Goal: Information Seeking & Learning: Learn about a topic

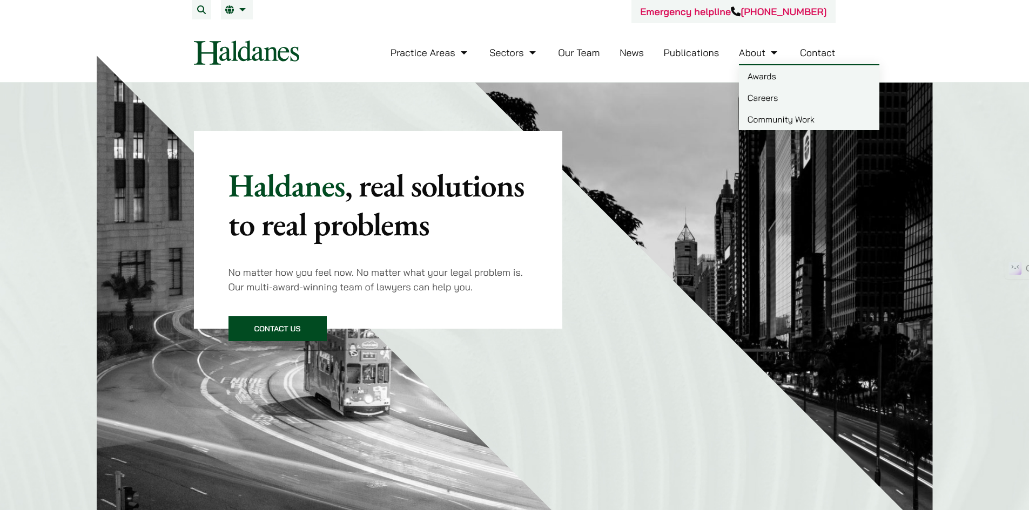
click at [766, 78] on link "Awards" at bounding box center [809, 76] width 140 height 22
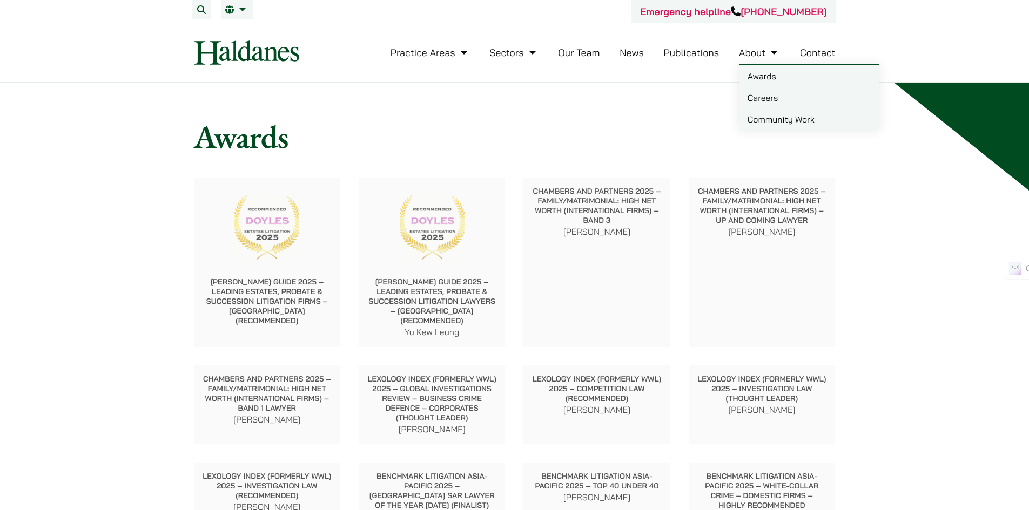
click at [750, 50] on link "About" at bounding box center [759, 52] width 41 height 12
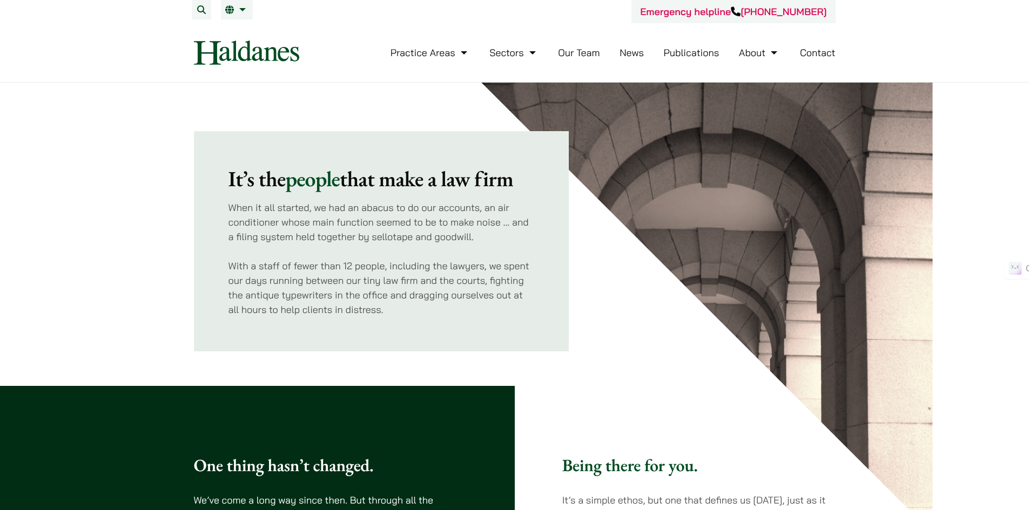
click at [581, 56] on link "Our Team" at bounding box center [579, 52] width 42 height 12
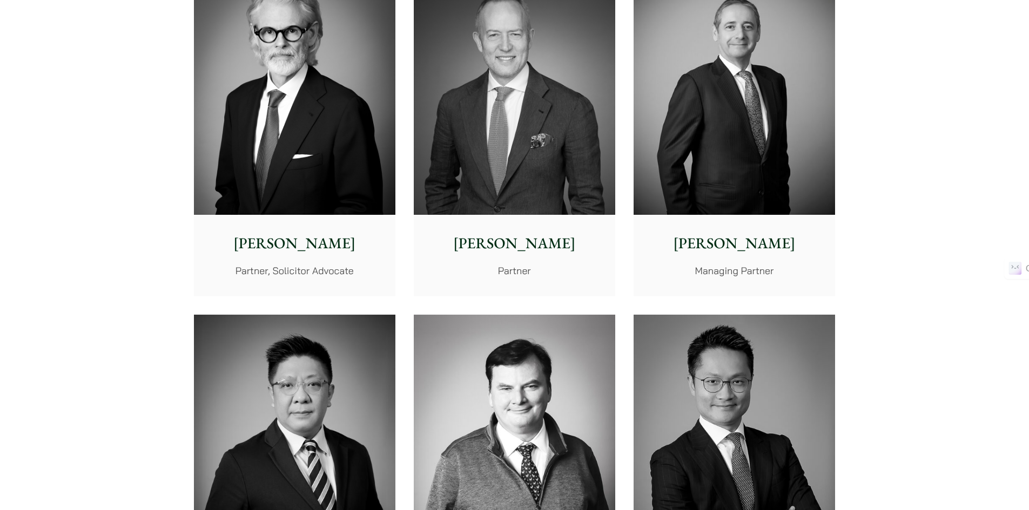
scroll to position [324, 0]
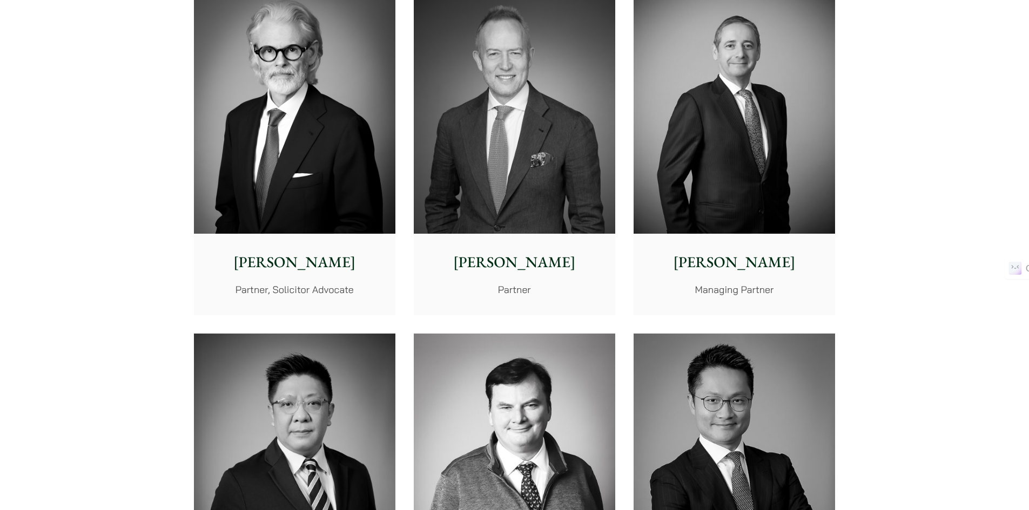
click at [466, 171] on img at bounding box center [514, 108] width 201 height 252
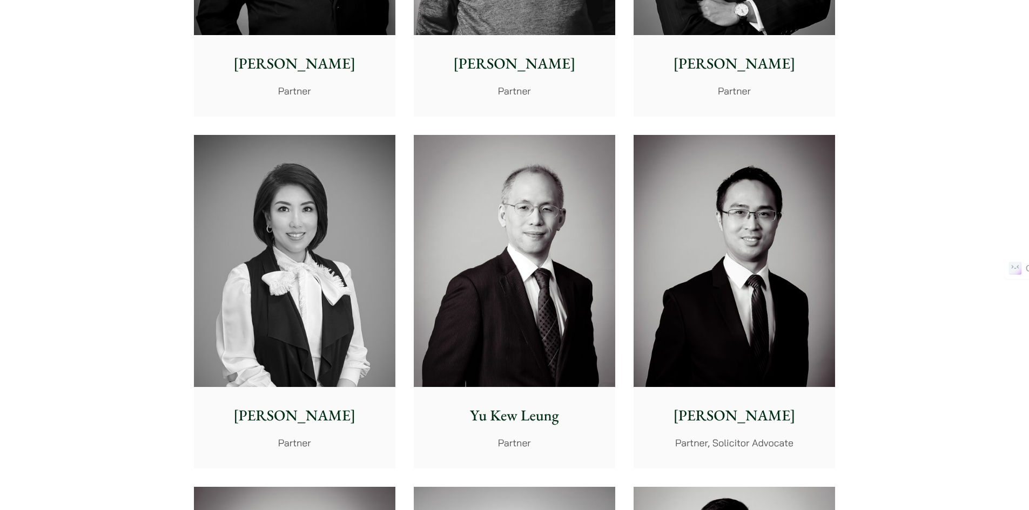
scroll to position [972, 0]
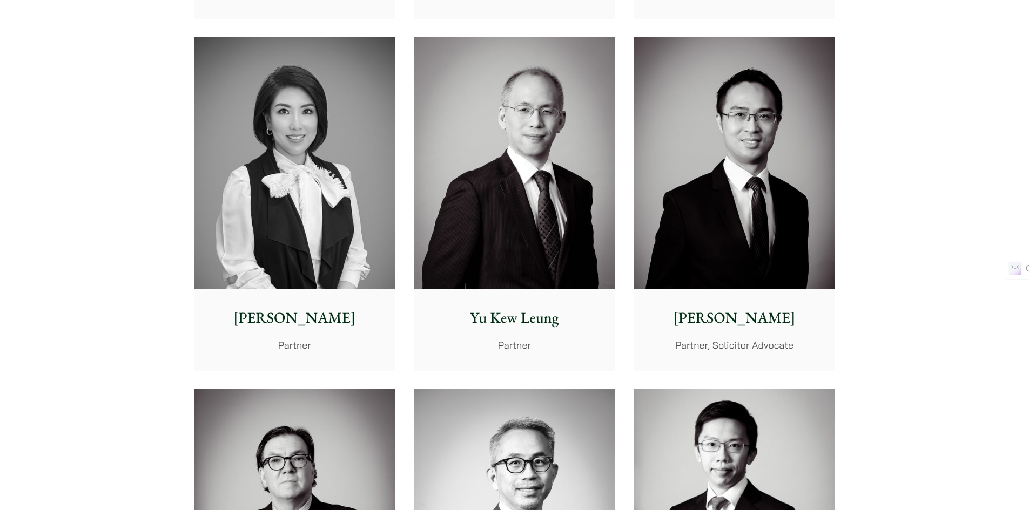
click at [565, 190] on img at bounding box center [514, 163] width 201 height 252
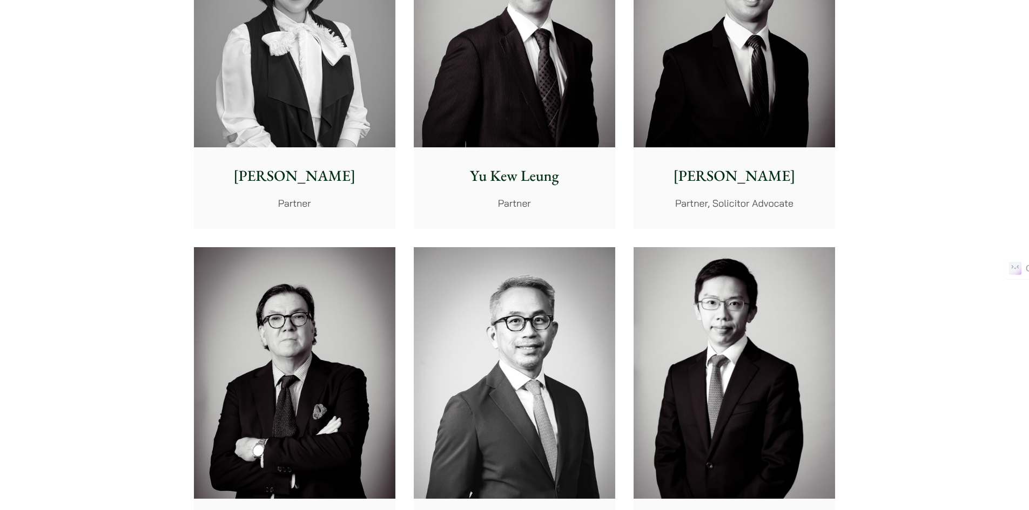
scroll to position [1242, 0]
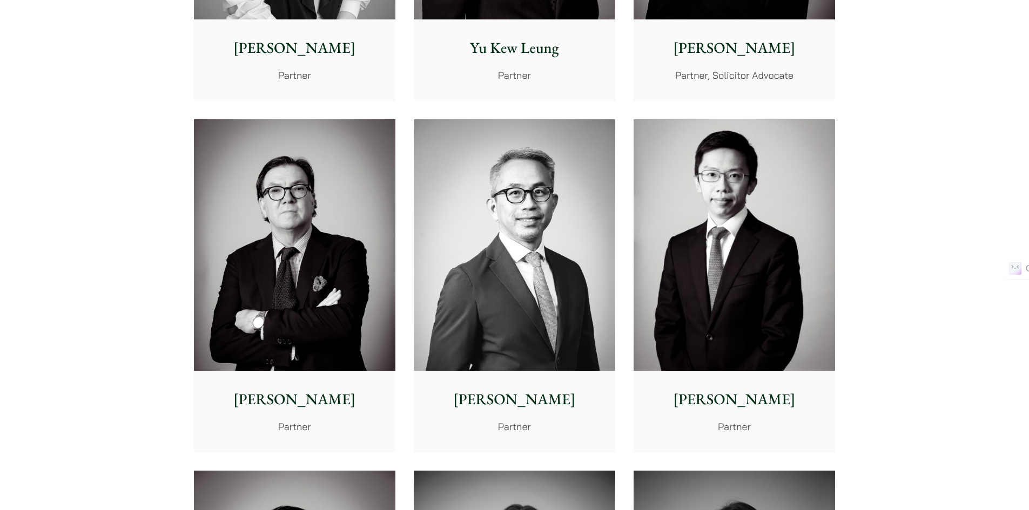
click at [258, 226] on img at bounding box center [294, 245] width 201 height 252
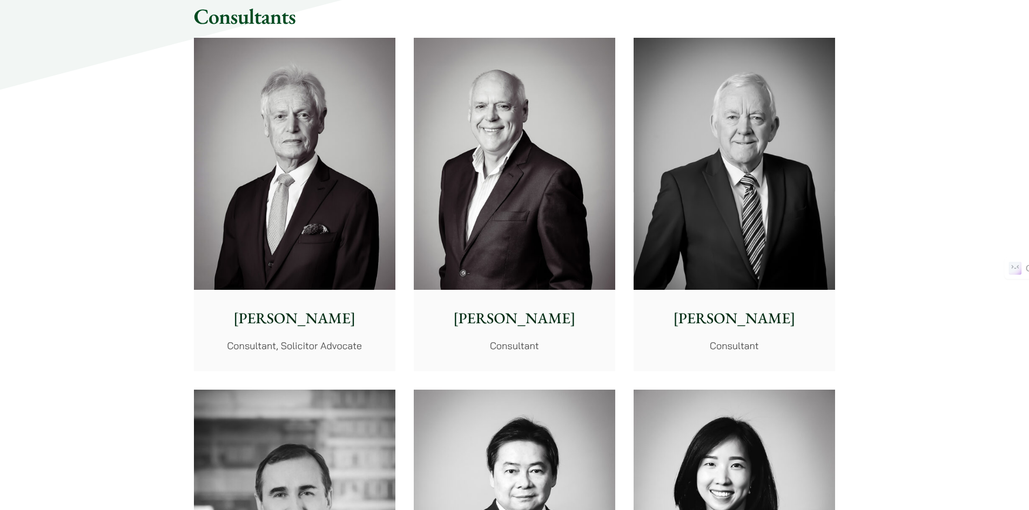
scroll to position [4915, 0]
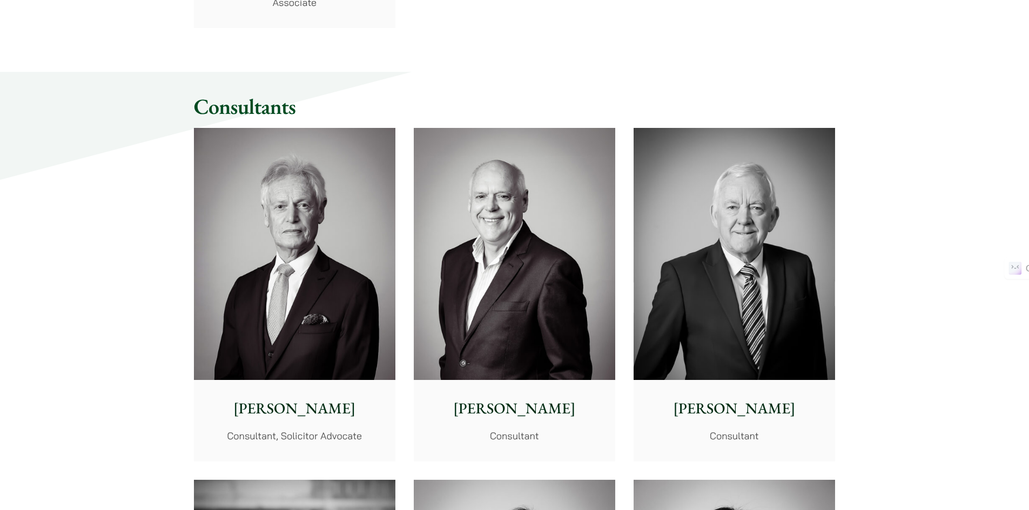
click at [508, 227] on img at bounding box center [514, 254] width 201 height 252
click at [360, 436] on p "Consultant, Solicitor Advocate" at bounding box center [295, 436] width 184 height 15
click at [745, 237] on img at bounding box center [734, 254] width 201 height 252
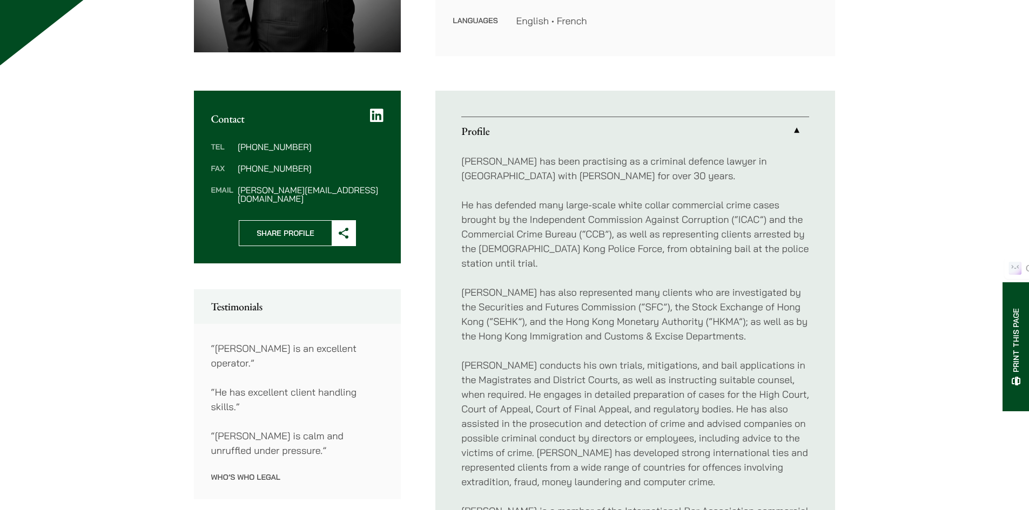
scroll to position [378, 0]
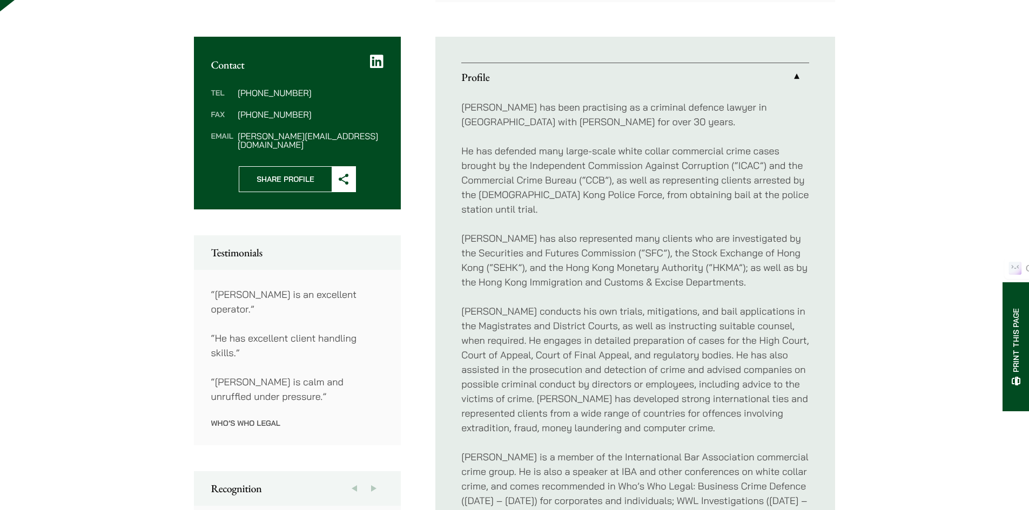
click at [617, 304] on p "[PERSON_NAME] conducts his own trials, mitigations, and bail applications in th…" at bounding box center [635, 369] width 348 height 131
click at [617, 304] on p "Andrew conducts his own trials, mitigations, and bail applications in the Magis…" at bounding box center [635, 369] width 348 height 131
click at [819, 317] on ul "Profile Andrew has been practising as a criminal defence lawyer in Hong Kong wi…" at bounding box center [635, 520] width 400 height 966
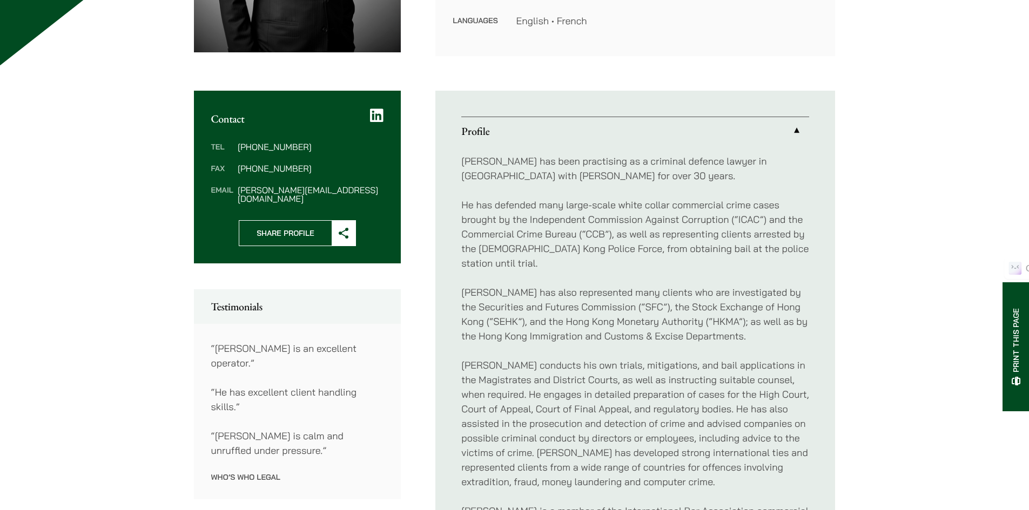
scroll to position [108, 0]
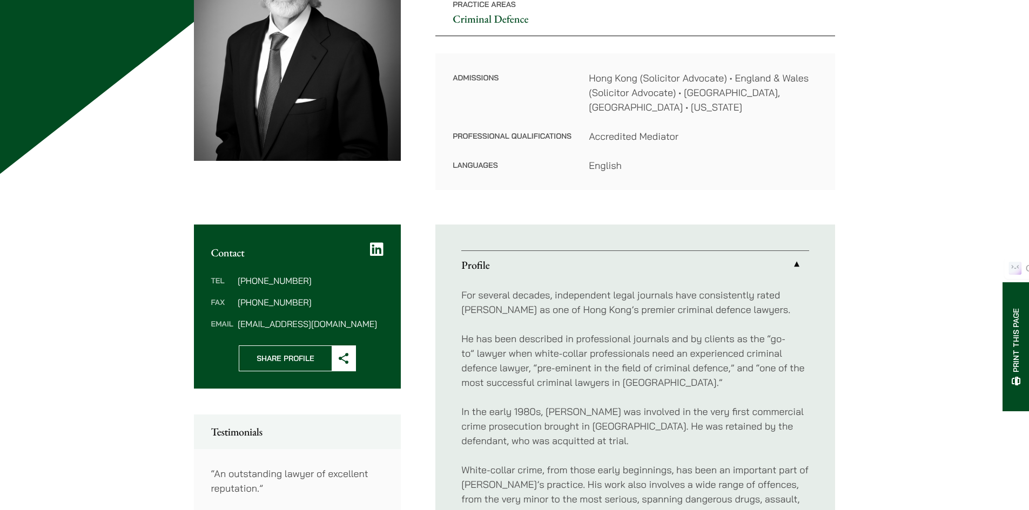
scroll to position [270, 0]
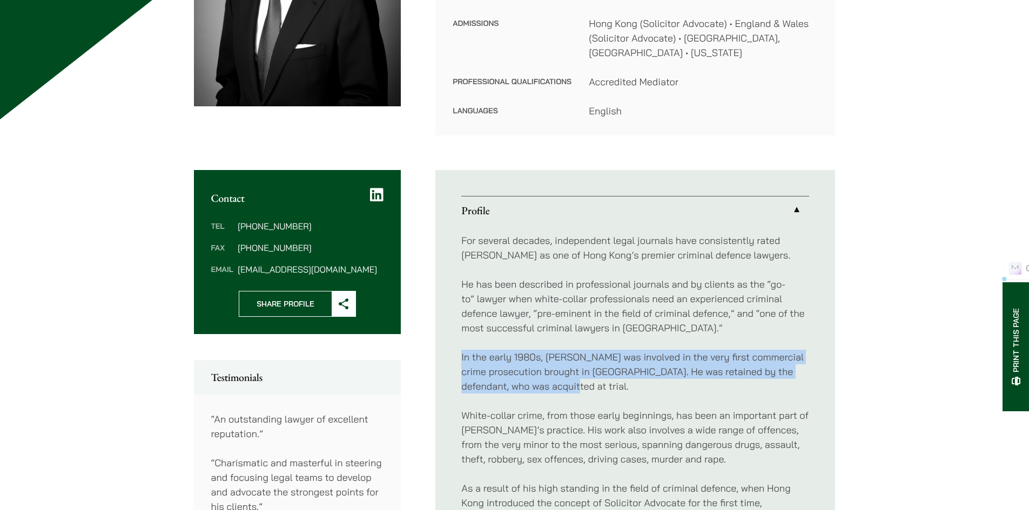
drag, startPoint x: 564, startPoint y: 375, endPoint x: 447, endPoint y: 334, distance: 123.7
click at [447, 334] on ul "Profile For several decades, independent legal journals have consistently rated…" at bounding box center [635, 452] width 400 height 564
click at [695, 368] on p "In the early 1980s, Jonathan was involved in the very first commercial crime pr…" at bounding box center [635, 372] width 348 height 44
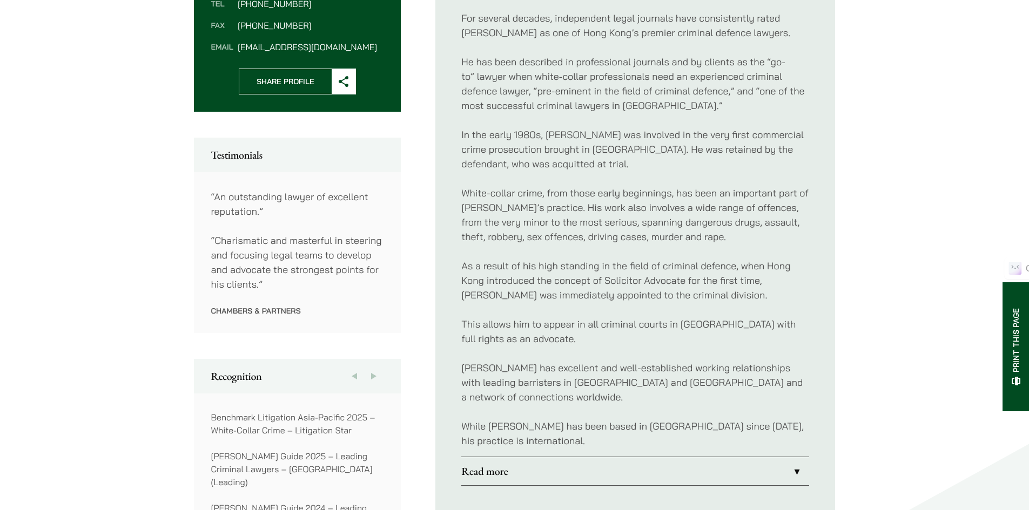
scroll to position [594, 0]
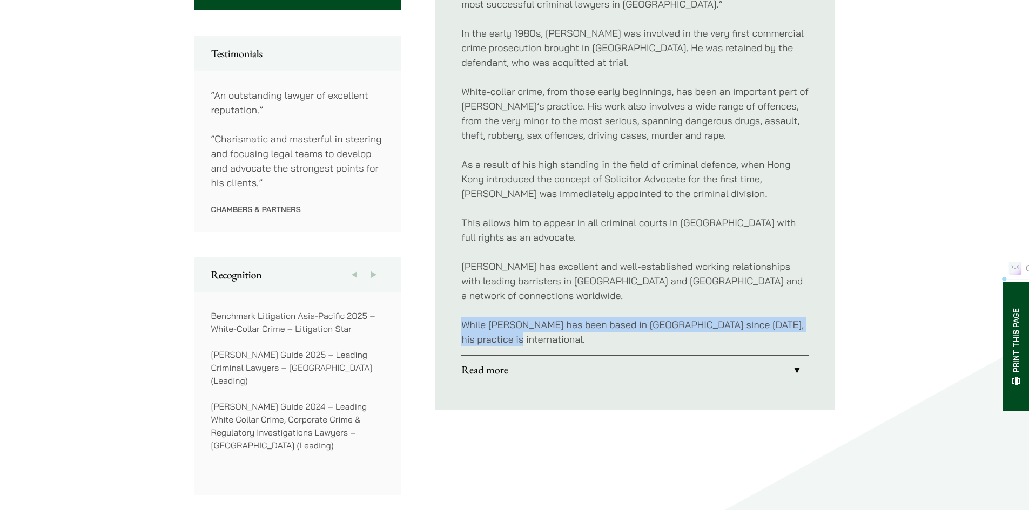
drag, startPoint x: 546, startPoint y: 324, endPoint x: 456, endPoint y: 311, distance: 90.1
click at [456, 311] on ul "Profile For several decades, independent legal journals have consistently rated…" at bounding box center [635, 128] width 400 height 564
click at [822, 290] on ul "Profile For several decades, independent legal journals have consistently rated…" at bounding box center [635, 128] width 400 height 564
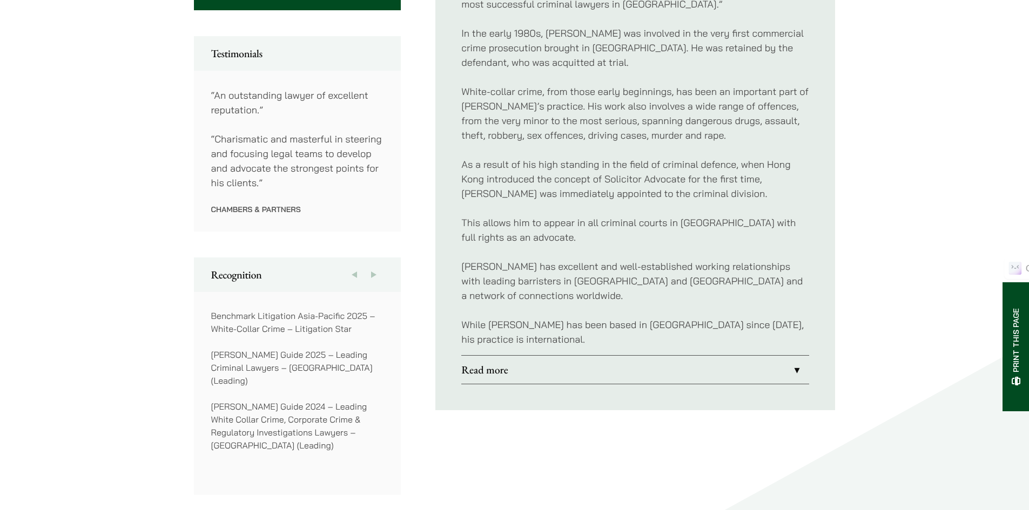
click at [798, 356] on link "Read more" at bounding box center [635, 370] width 348 height 28
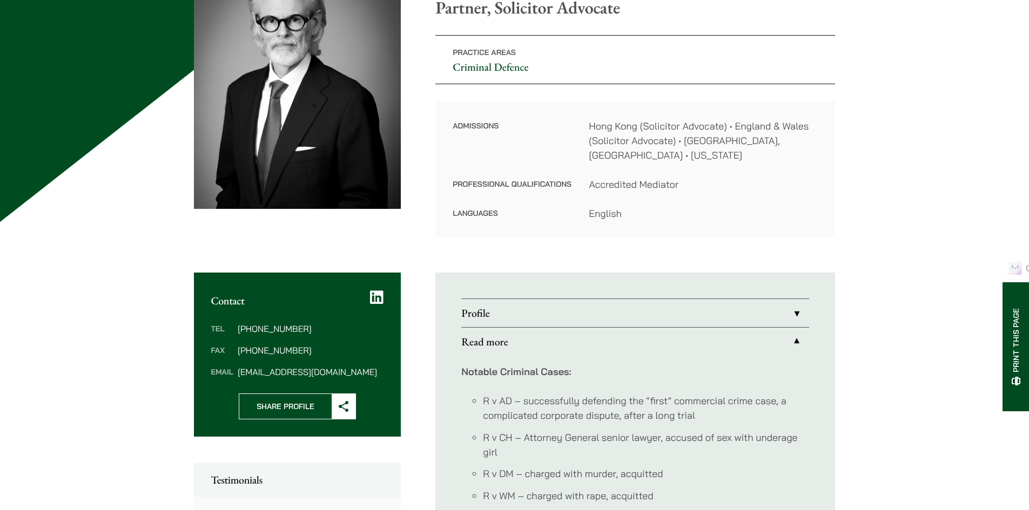
scroll to position [108, 0]
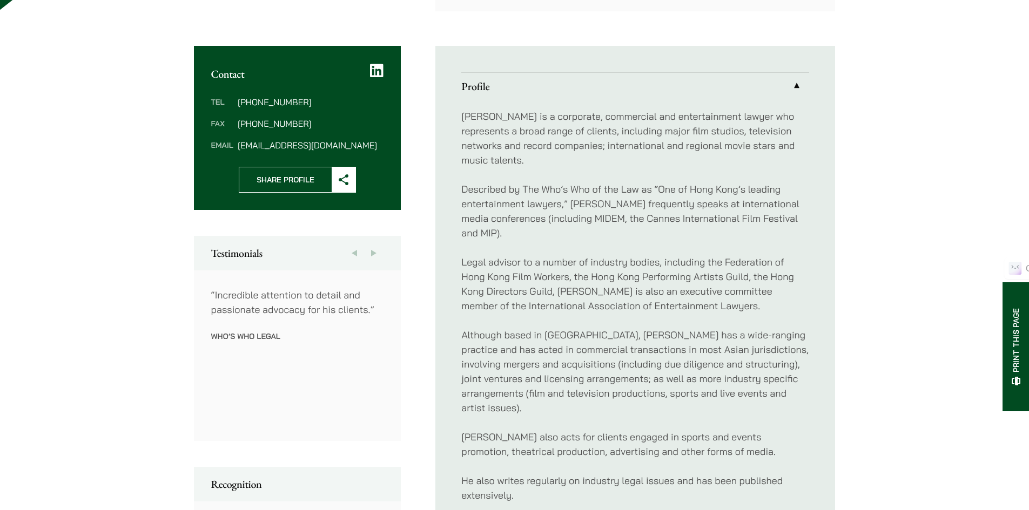
scroll to position [432, 0]
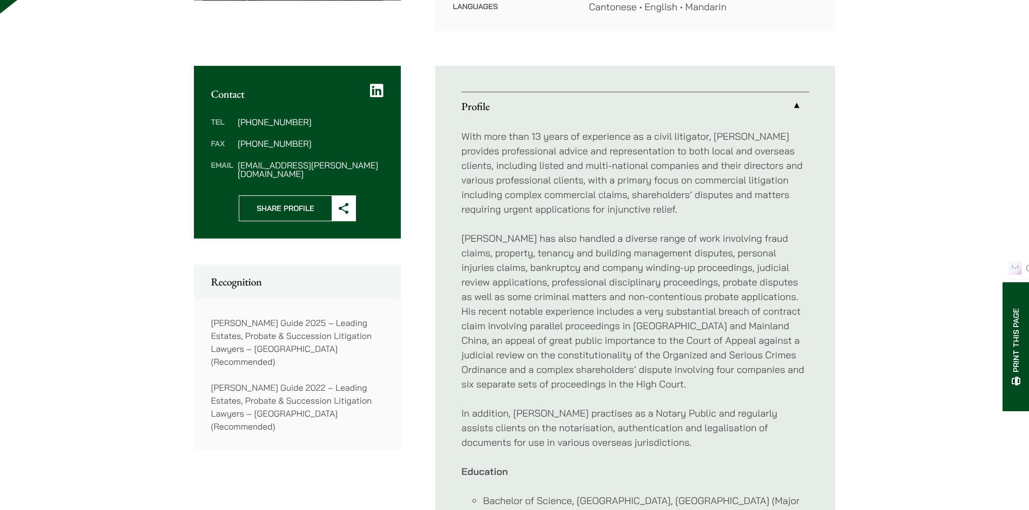
scroll to position [378, 0]
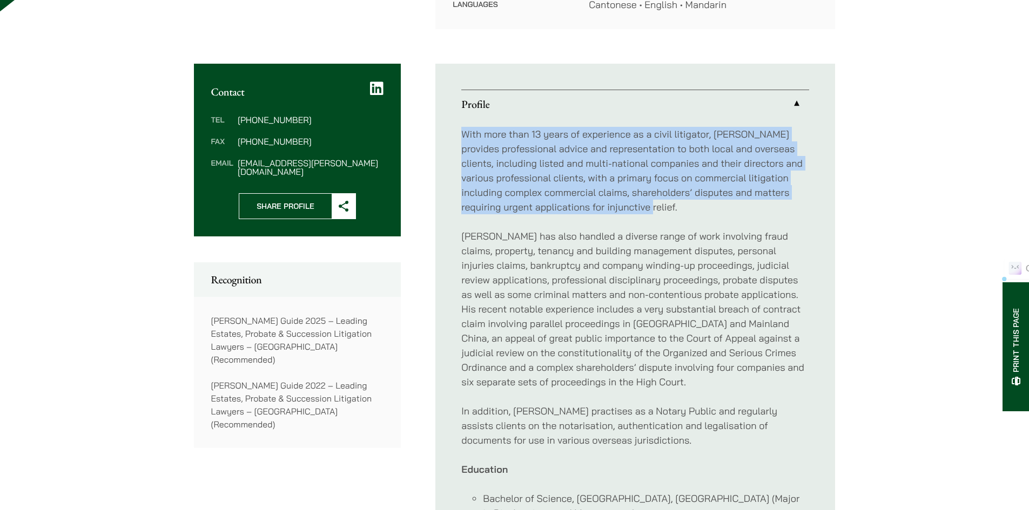
drag, startPoint x: 661, startPoint y: 189, endPoint x: 448, endPoint y: 117, distance: 223.9
click at [448, 117] on ul "Profile With more than 13 years of experience as a civil litigator, Yu Kew prov…" at bounding box center [635, 357] width 400 height 587
click at [804, 197] on p "With more than 13 years of experience as a civil litigator, Yu Kew provides pro…" at bounding box center [635, 171] width 348 height 88
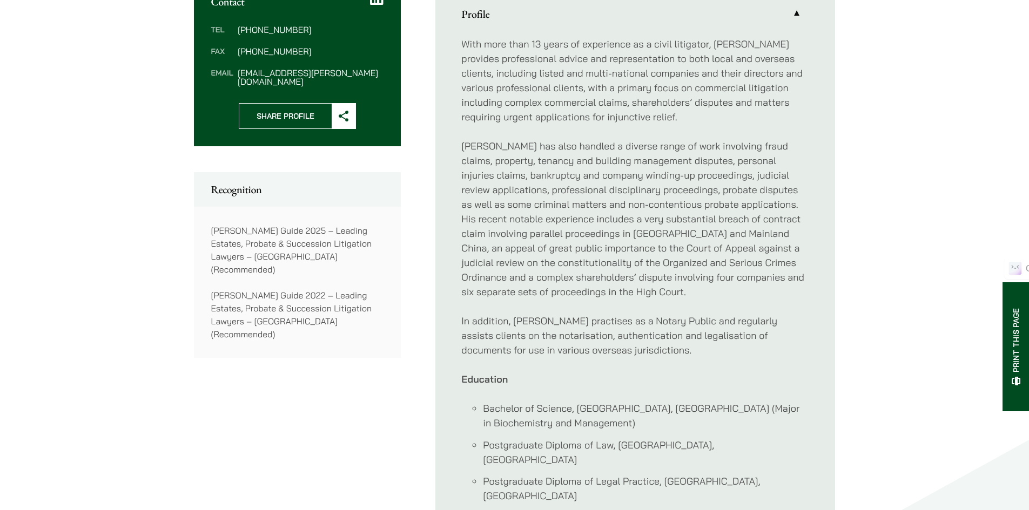
scroll to position [540, 0]
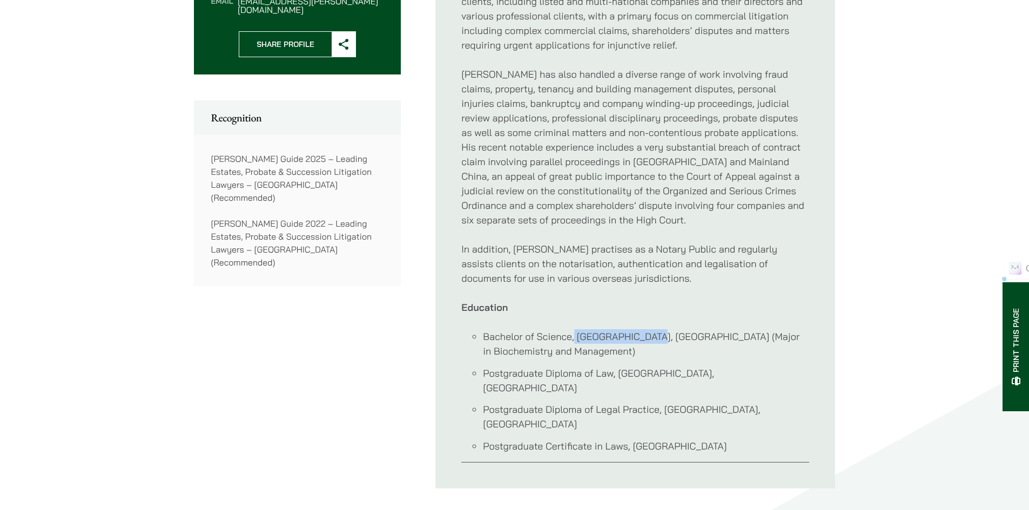
drag, startPoint x: 648, startPoint y: 321, endPoint x: 574, endPoint y: 316, distance: 74.2
click at [574, 329] on li "Bachelor of Science, Imperial College, London (Major in Biochemistry and Manage…" at bounding box center [646, 343] width 326 height 29
click at [767, 366] on li "Postgraduate Diploma of Law, College of Law, London" at bounding box center [646, 380] width 326 height 29
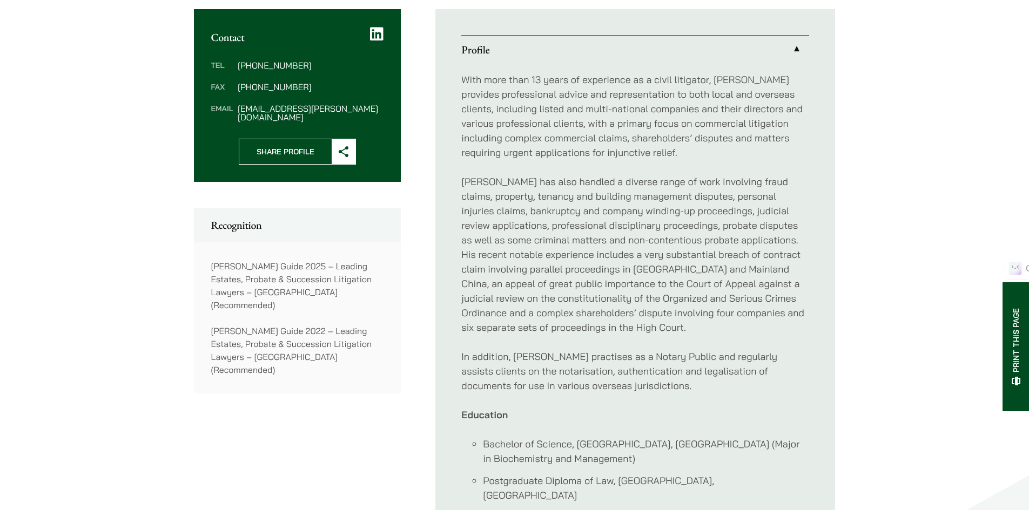
scroll to position [432, 0]
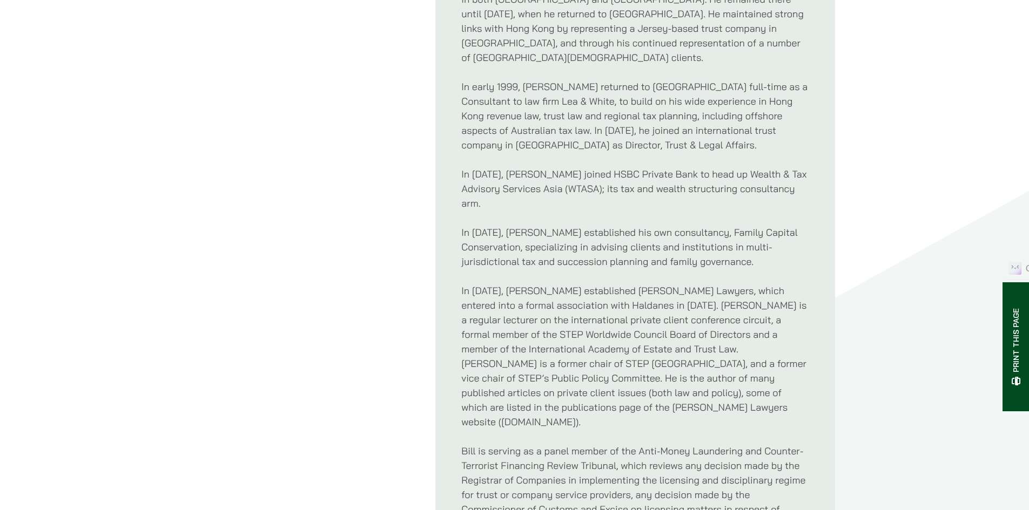
scroll to position [864, 0]
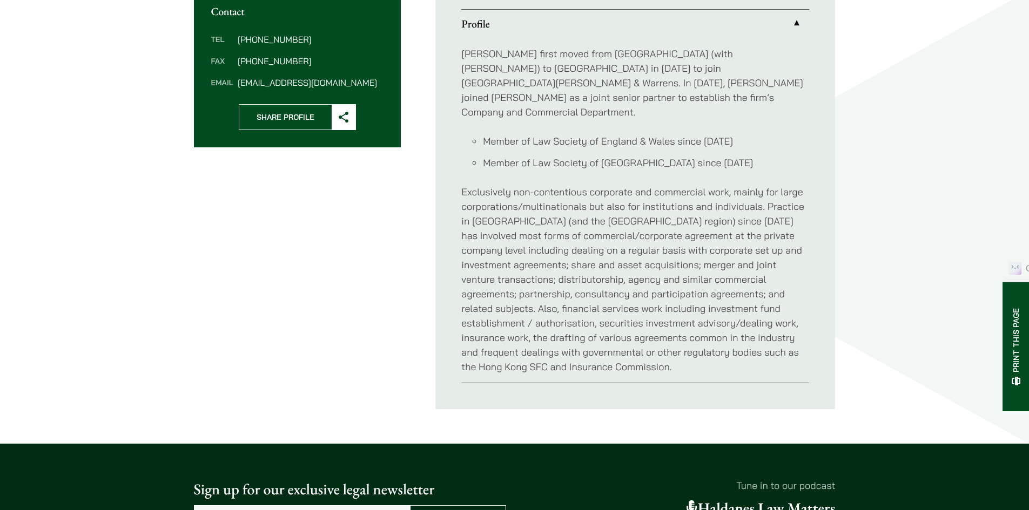
scroll to position [432, 0]
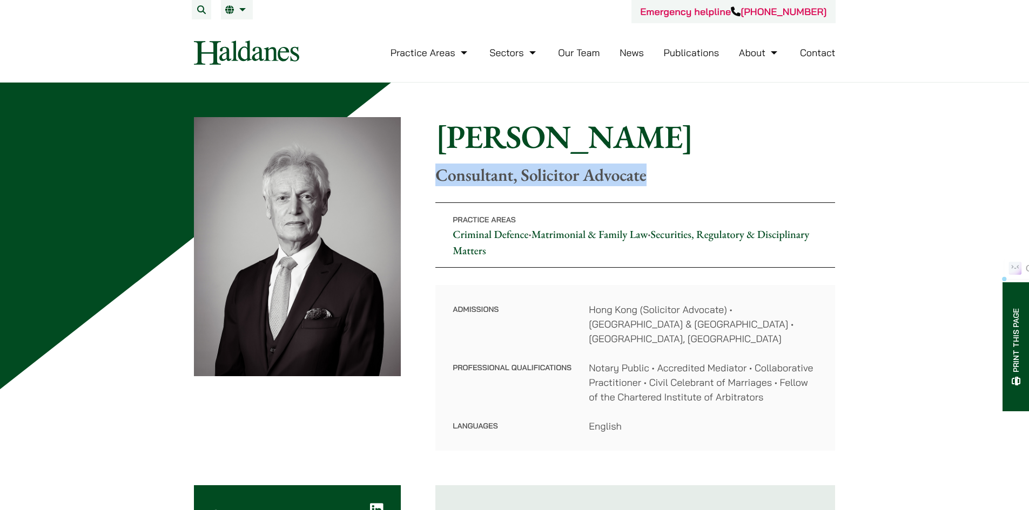
drag, startPoint x: 656, startPoint y: 176, endPoint x: 430, endPoint y: 176, distance: 225.2
click at [430, 176] on div "Home » Lawyers » [PERSON_NAME] [PERSON_NAME] Consultant, Solicitor Advocate Pra…" at bounding box center [515, 284] width 642 height 334
click at [735, 244] on p "Practice Areas Criminal Defence • Matrimonial & Family Law • Securities, Regula…" at bounding box center [635, 235] width 400 height 65
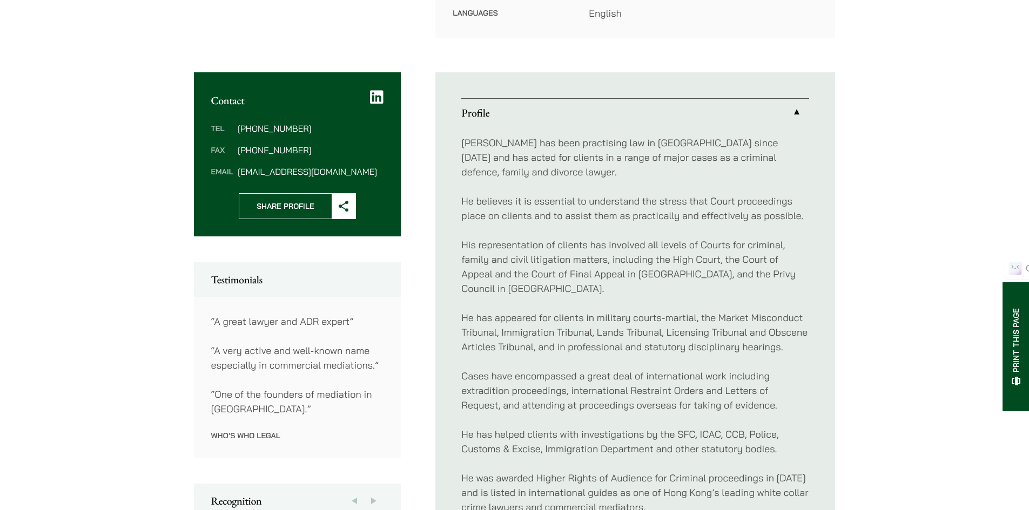
scroll to position [432, 0]
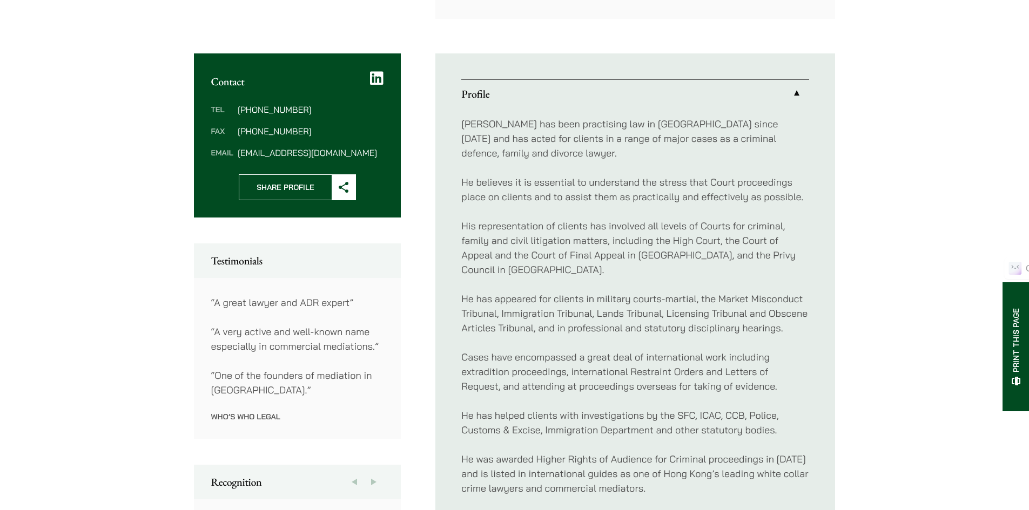
click at [611, 292] on p "He has appeared for clients in military courts-martial, the Market Misconduct T…" at bounding box center [635, 314] width 348 height 44
click at [800, 256] on p "His representation of clients has involved all levels of Courts for criminal, f…" at bounding box center [635, 248] width 348 height 58
click at [762, 265] on div "[PERSON_NAME] has been practising law in [GEOGRAPHIC_DATA] since [DATE] and has…" at bounding box center [635, 503] width 348 height 790
drag, startPoint x: 696, startPoint y: 280, endPoint x: 596, endPoint y: 286, distance: 100.1
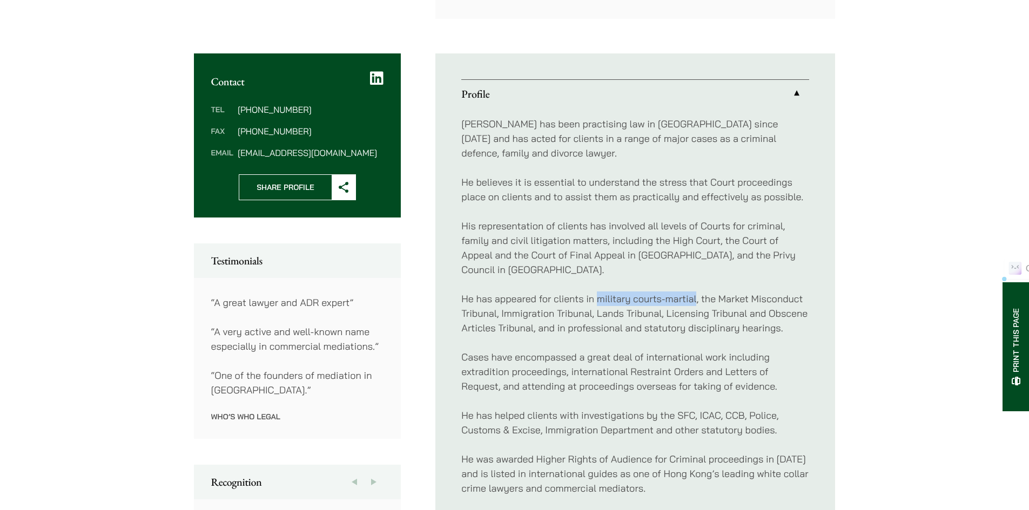
click at [597, 292] on p "He has appeared for clients in military courts-martial, the Market Misconduct T…" at bounding box center [635, 314] width 348 height 44
drag, startPoint x: 792, startPoint y: 261, endPoint x: 797, endPoint y: 258, distance: 5.6
click at [792, 261] on p "His representation of clients has involved all levels of Courts for criminal, f…" at bounding box center [635, 248] width 348 height 58
click at [479, 299] on p "He has appeared for clients in military courts-martial, the Market Misconduct T…" at bounding box center [635, 314] width 348 height 44
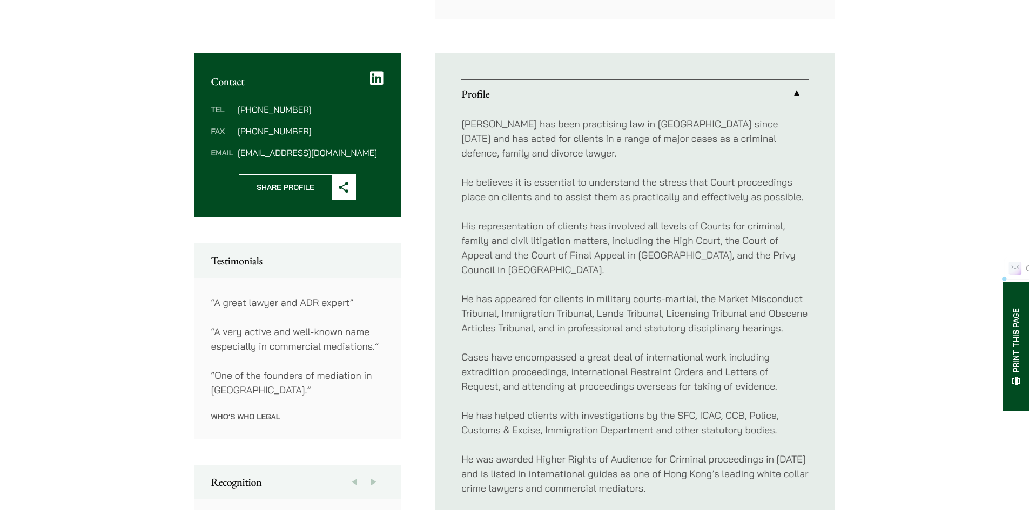
click at [559, 325] on div "[PERSON_NAME] has been practising law in [GEOGRAPHIC_DATA] since [DATE] and has…" at bounding box center [635, 503] width 348 height 790
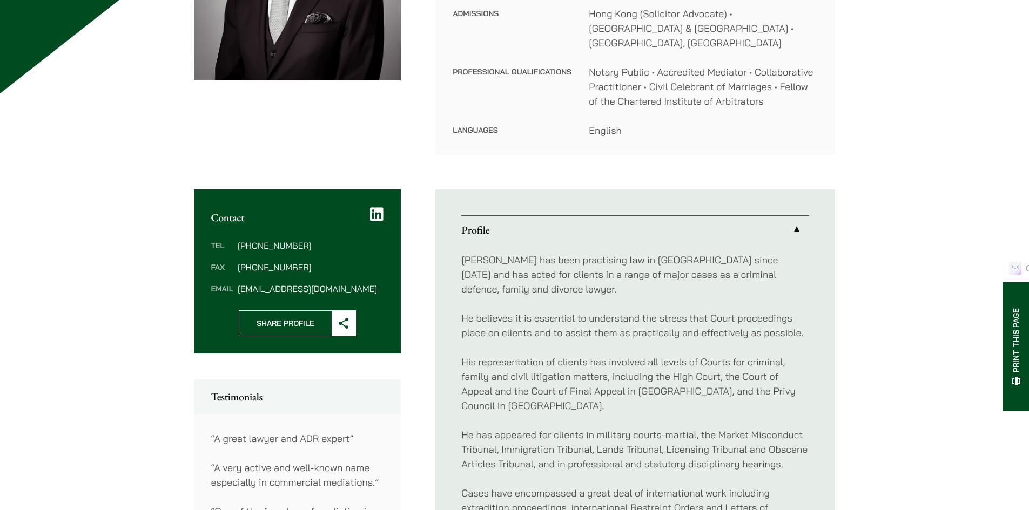
scroll to position [54, 0]
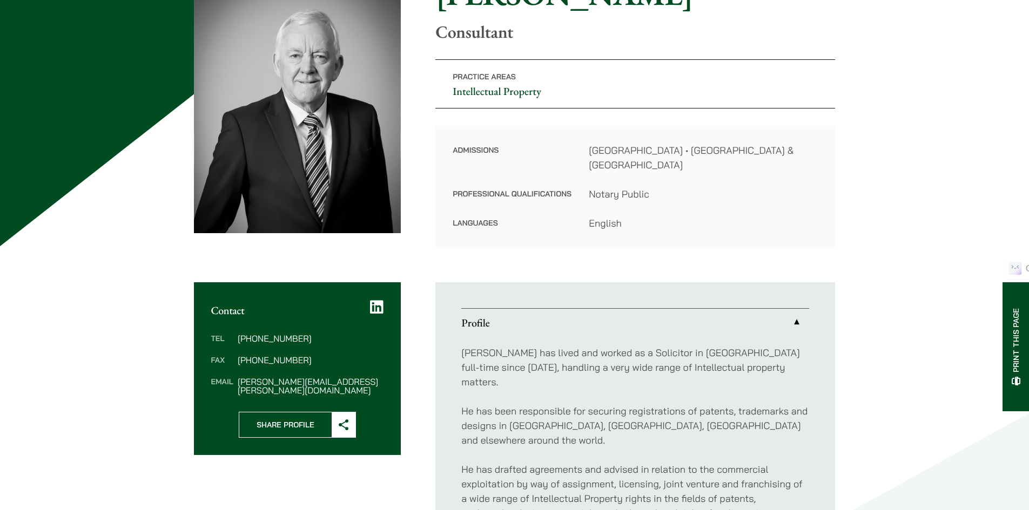
scroll to position [162, 0]
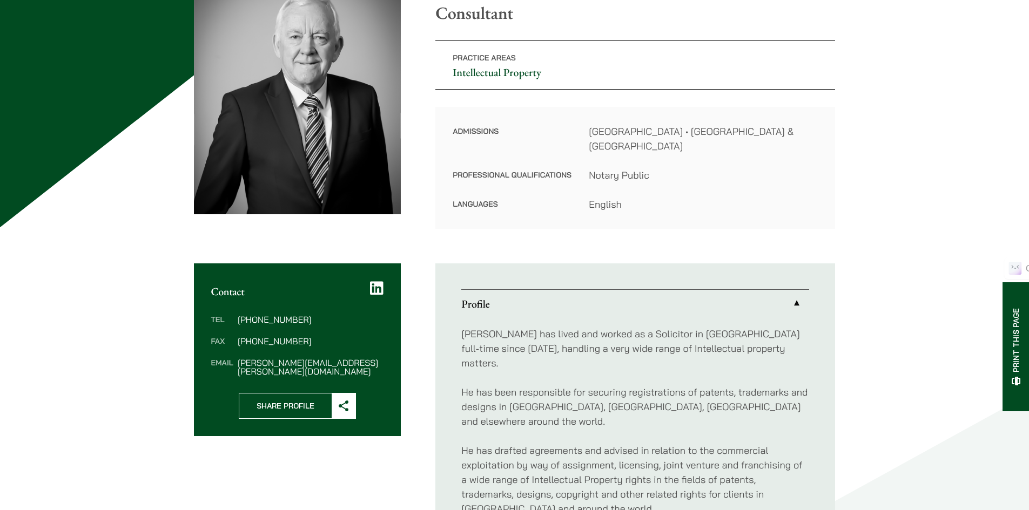
click at [611, 327] on p "[PERSON_NAME] has lived and worked as a Solicitor in [GEOGRAPHIC_DATA] full-tim…" at bounding box center [635, 349] width 348 height 44
copy p "Solicitor"
